Goal: Task Accomplishment & Management: Use online tool/utility

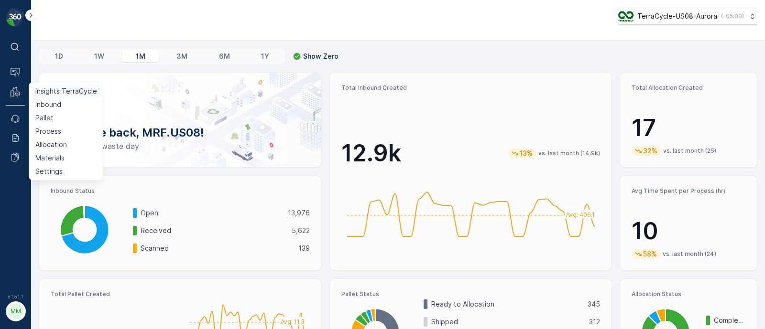
click at [51, 87] on p "Insights TerraCycle" at bounding box center [66, 92] width 62 height 10
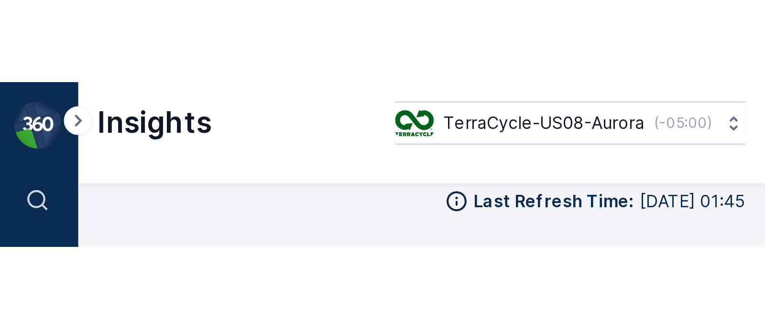
scroll to position [11, 0]
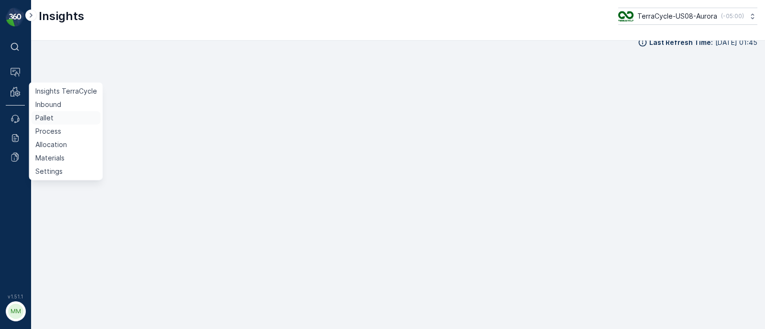
click at [60, 116] on link "Pallet" at bounding box center [66, 117] width 69 height 13
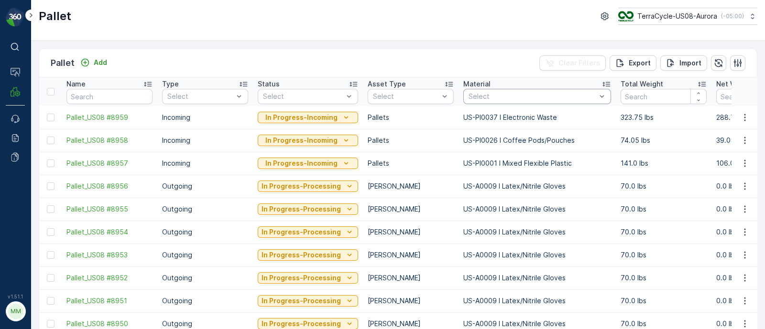
click at [543, 101] on div "Select" at bounding box center [537, 96] width 148 height 15
type input "US-A0001 I Mixed Flexibles"
click at [538, 118] on p "US-A0001 I Mixed Flexibles" at bounding box center [524, 119] width 91 height 10
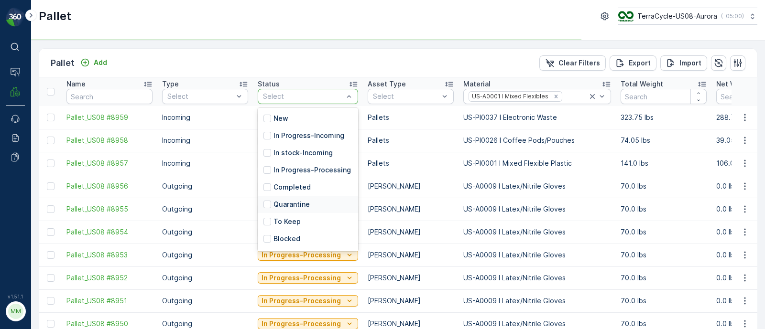
scroll to position [76, 0]
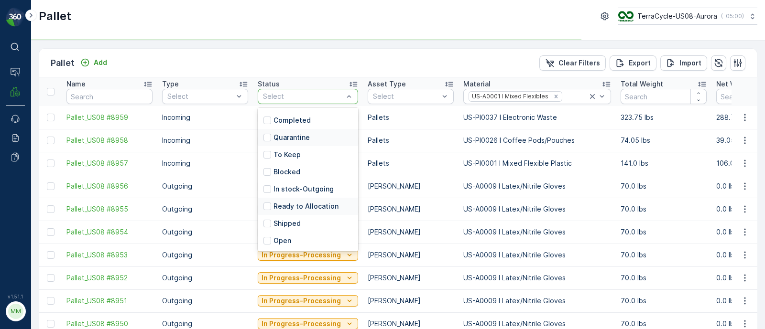
click at [293, 207] on p "Ready to Allocation" at bounding box center [305, 207] width 65 height 10
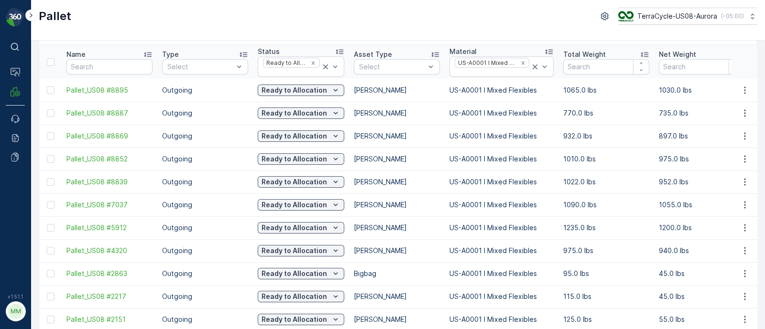
scroll to position [59, 0]
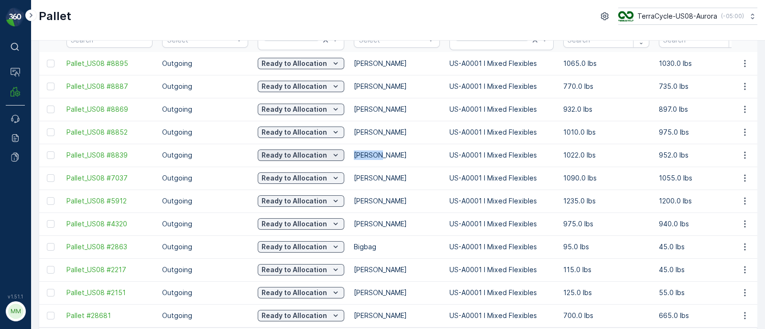
drag, startPoint x: 399, startPoint y: 156, endPoint x: 341, endPoint y: 158, distance: 58.4
click at [412, 157] on p "[PERSON_NAME]" at bounding box center [397, 156] width 86 height 10
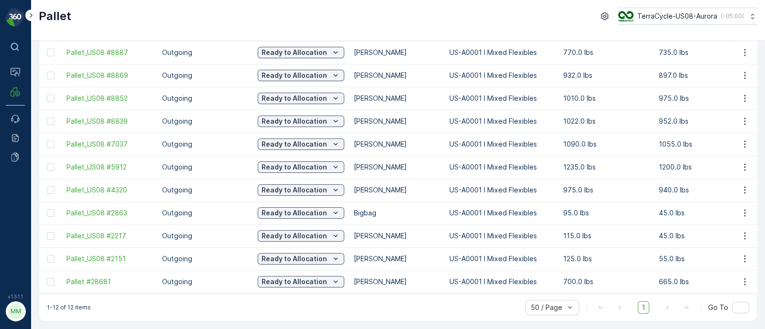
scroll to position [97, 0]
drag, startPoint x: 408, startPoint y: 214, endPoint x: 352, endPoint y: 218, distance: 56.6
click at [352, 218] on td "Bigbag" at bounding box center [397, 213] width 96 height 23
click at [411, 208] on p "Bigbag" at bounding box center [397, 213] width 86 height 10
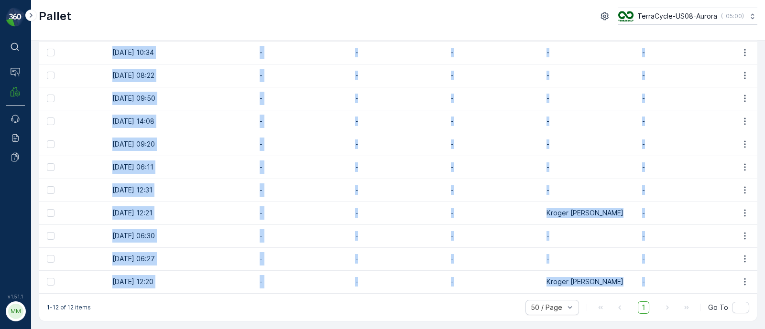
drag, startPoint x: 62, startPoint y: 120, endPoint x: 718, endPoint y: 277, distance: 674.2
copy tbody "Pallet_US08 #8895 Outgoing Ready to Allocation [PERSON_NAME] US-A0001 I Mixed F…"
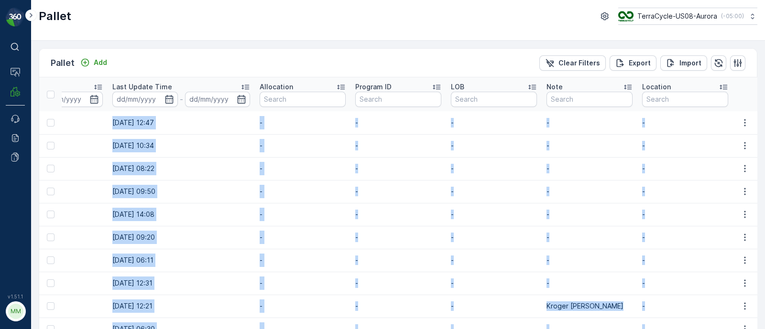
click at [189, 233] on td "[DATE] 09:20" at bounding box center [181, 237] width 147 height 23
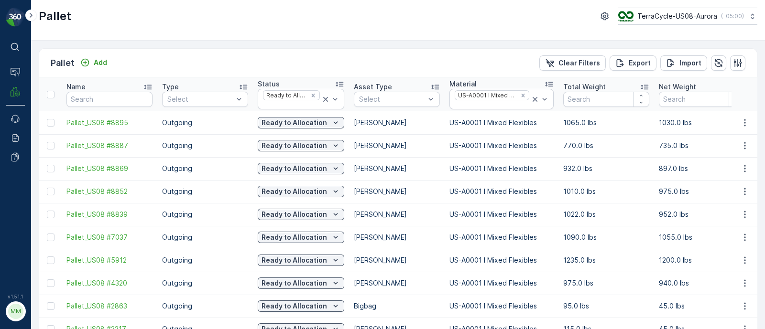
drag, startPoint x: 189, startPoint y: 233, endPoint x: 0, endPoint y: 221, distance: 189.6
click at [0, 221] on div "⌘B Operations MRF Events Reports Documents v 1.51.1 MM MRF.US08 Pallet TerraCyc…" at bounding box center [382, 164] width 765 height 329
click at [411, 123] on p "[PERSON_NAME]" at bounding box center [397, 123] width 86 height 10
click at [109, 103] on input "text" at bounding box center [109, 99] width 86 height 15
paste input "Pallet_US02 #778"
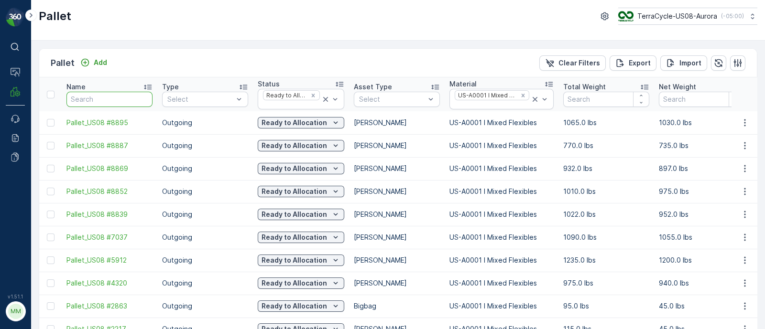
type input "Pallet_US02 #778"
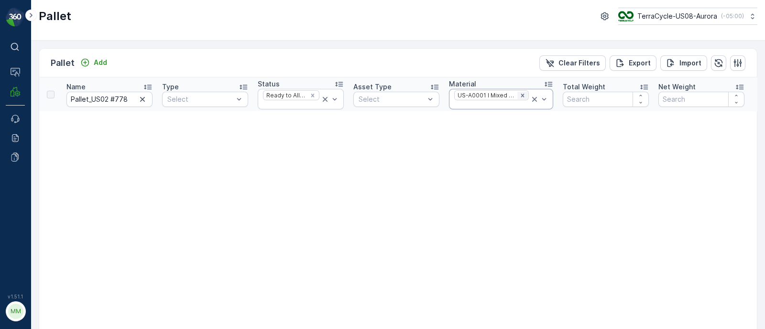
click at [521, 94] on icon "Remove US-A0001 I Mixed Flexibles" at bounding box center [522, 95] width 7 height 7
click at [315, 97] on icon "Remove Ready to Allocation" at bounding box center [312, 95] width 7 height 7
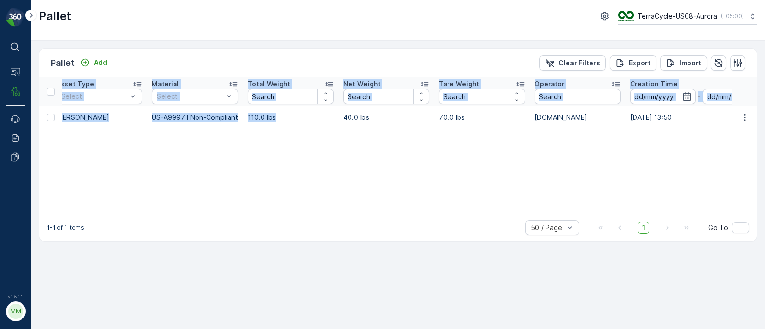
drag, startPoint x: 631, startPoint y: 117, endPoint x: 775, endPoint y: 142, distance: 146.6
click at [764, 142] on html "⌘B Operations MRF Events Reports Documents v 1.51.1 MM MRF.US08 Pallet TerraCyc…" at bounding box center [382, 164] width 765 height 329
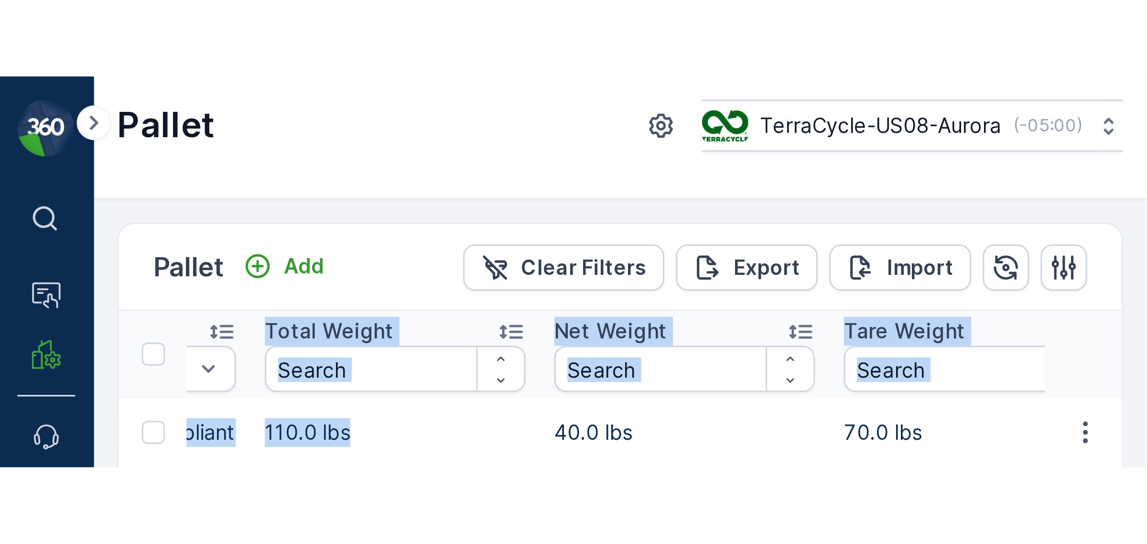
scroll to position [0, 457]
